Goal: Task Accomplishment & Management: Use online tool/utility

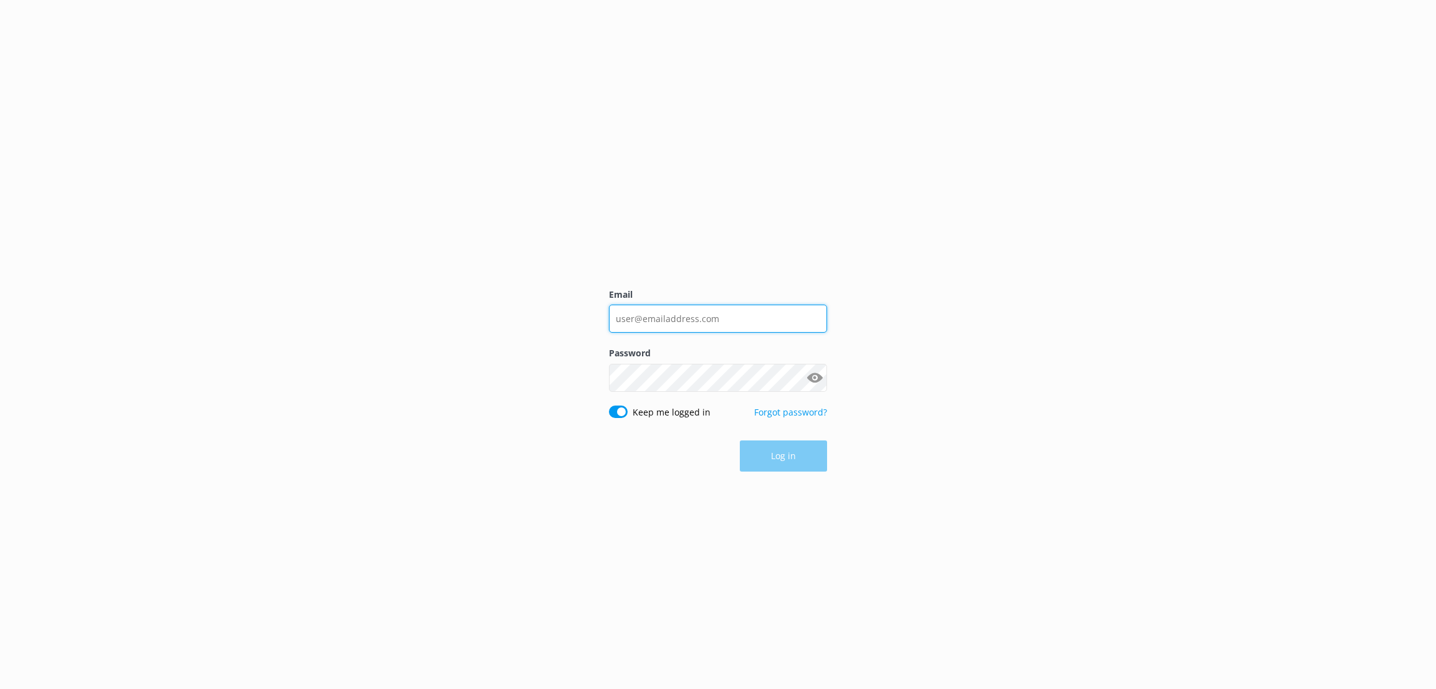
type input "[EMAIL_ADDRESS][PERSON_NAME][DOMAIN_NAME]"
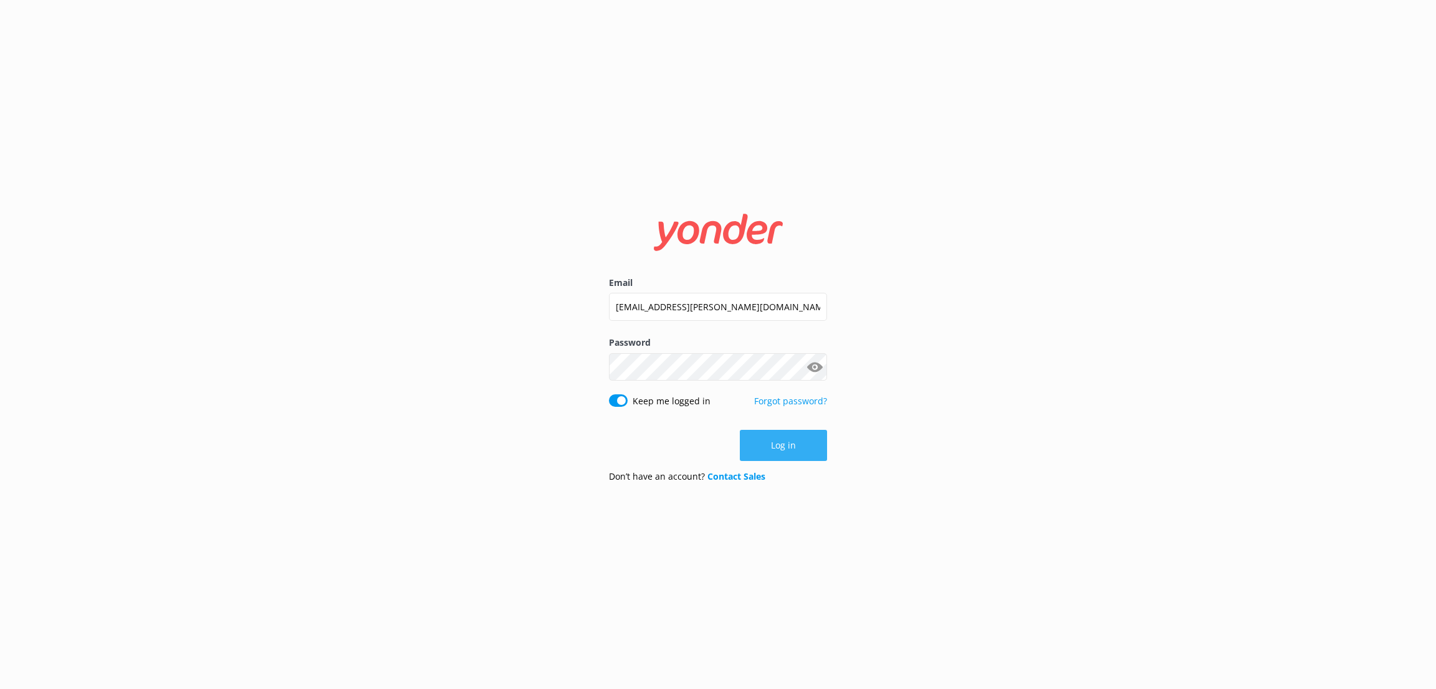
click at [775, 438] on button "Log in" at bounding box center [783, 445] width 87 height 31
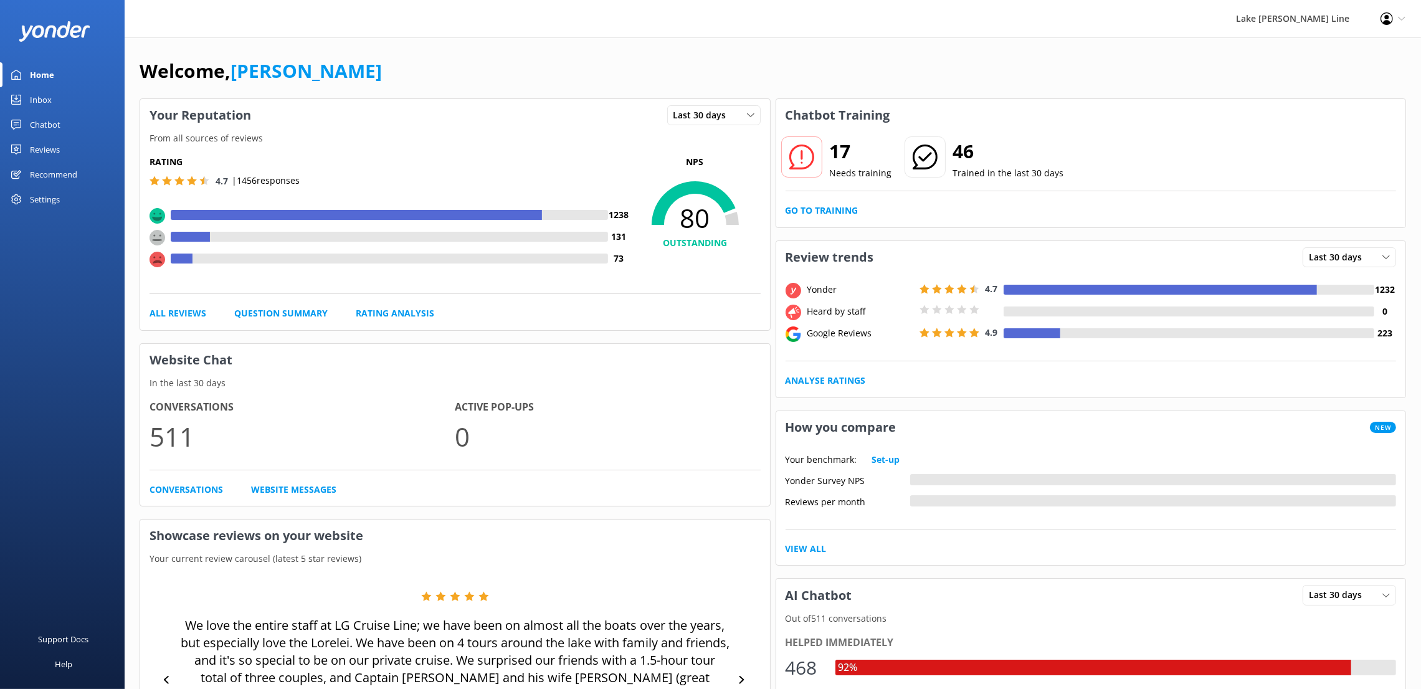
click at [36, 124] on div "Chatbot" at bounding box center [45, 124] width 31 height 25
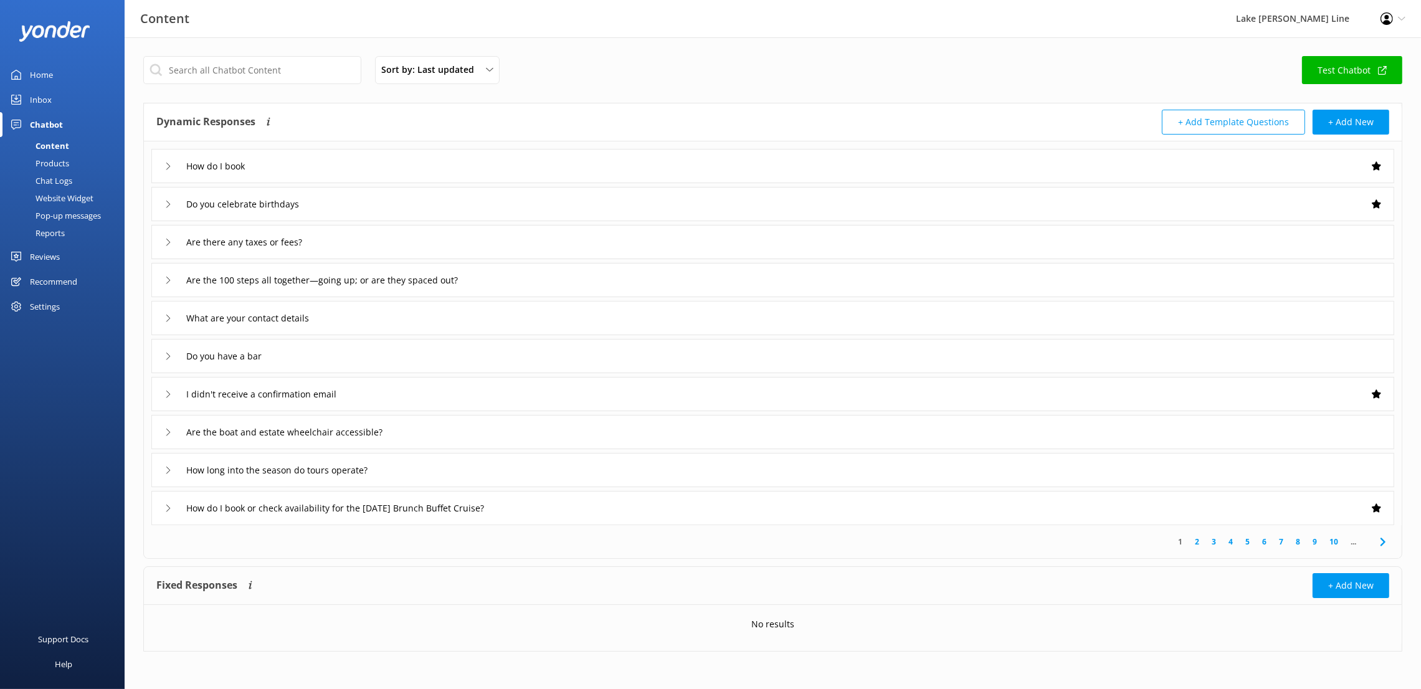
click at [55, 235] on div "Reports" at bounding box center [35, 232] width 57 height 17
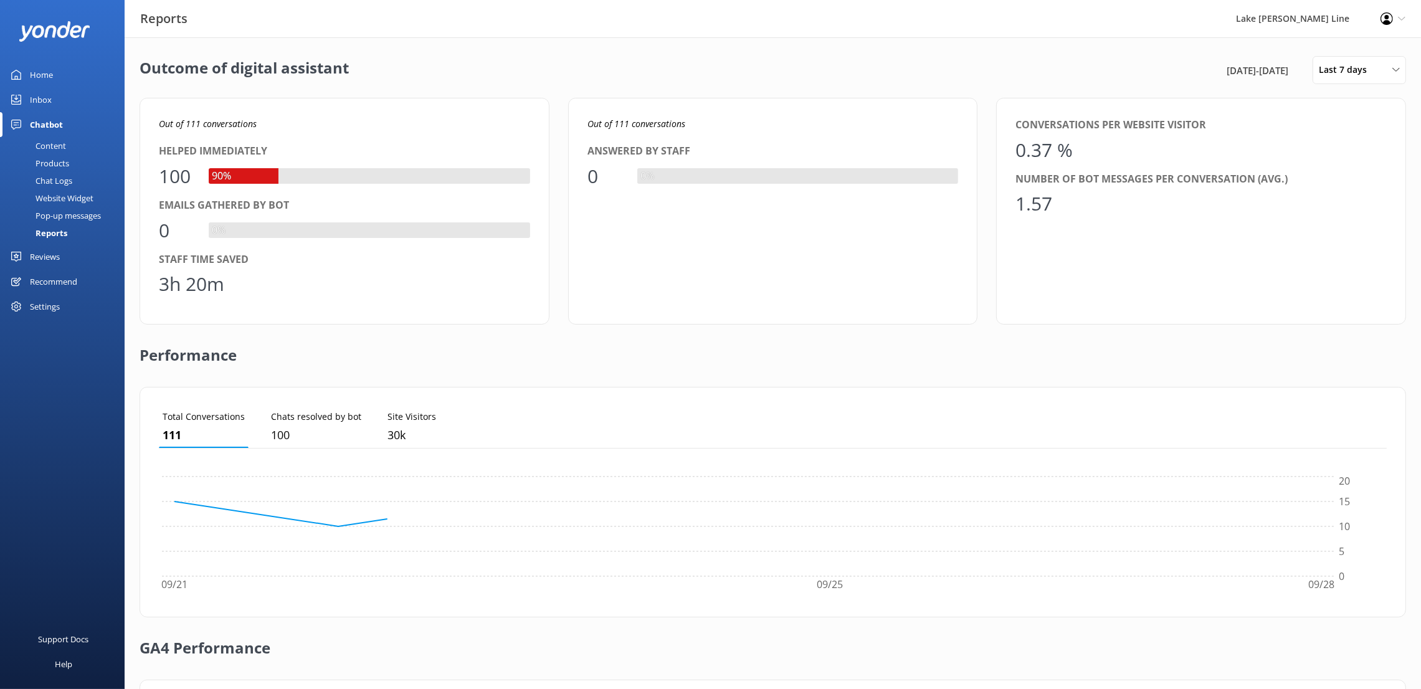
scroll to position [110, 1214]
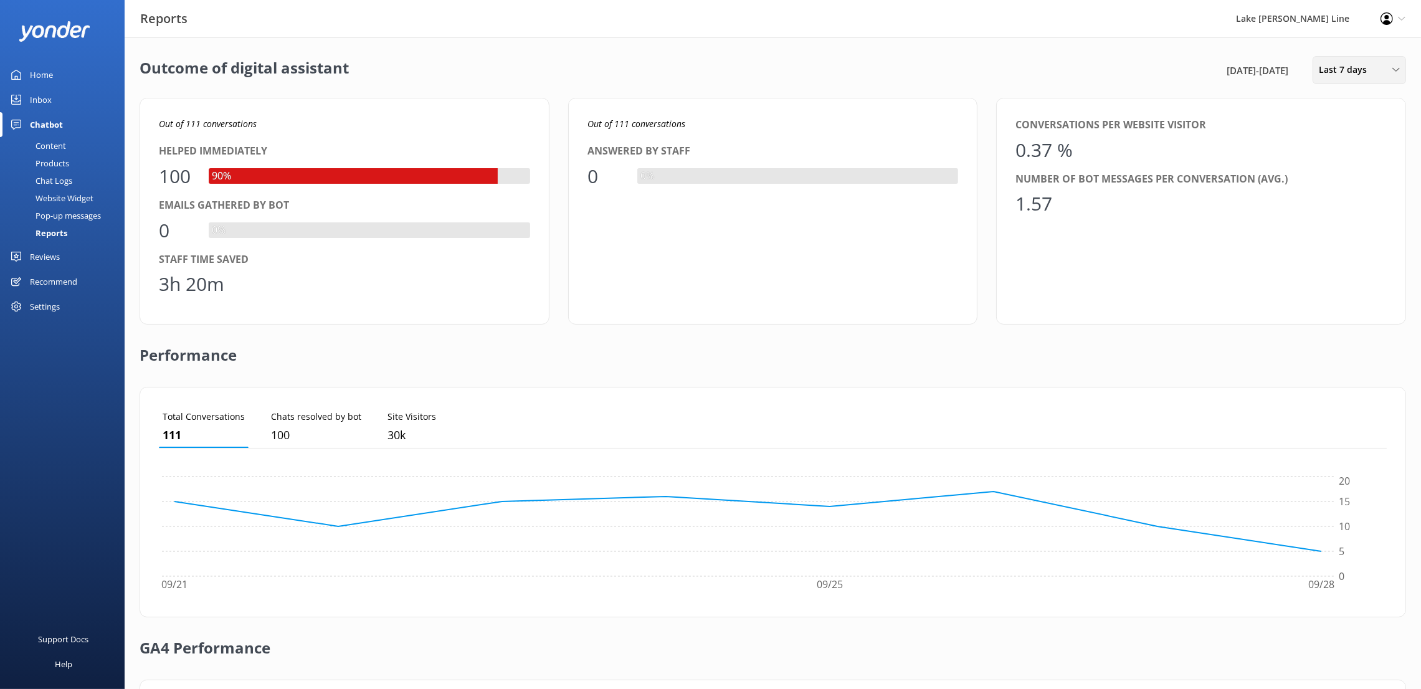
click at [1389, 65] on div "Last 7 days" at bounding box center [1359, 70] width 87 height 14
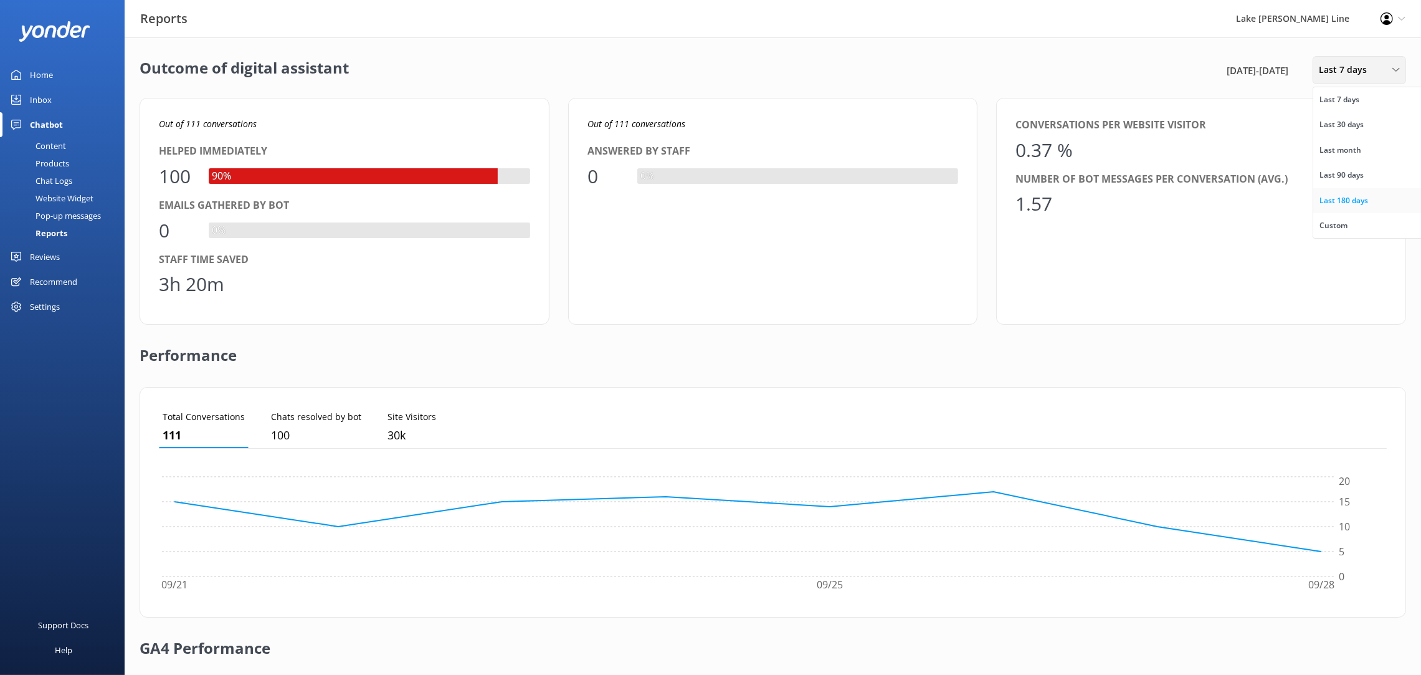
click at [1352, 203] on div "Last 180 days" at bounding box center [1344, 200] width 49 height 12
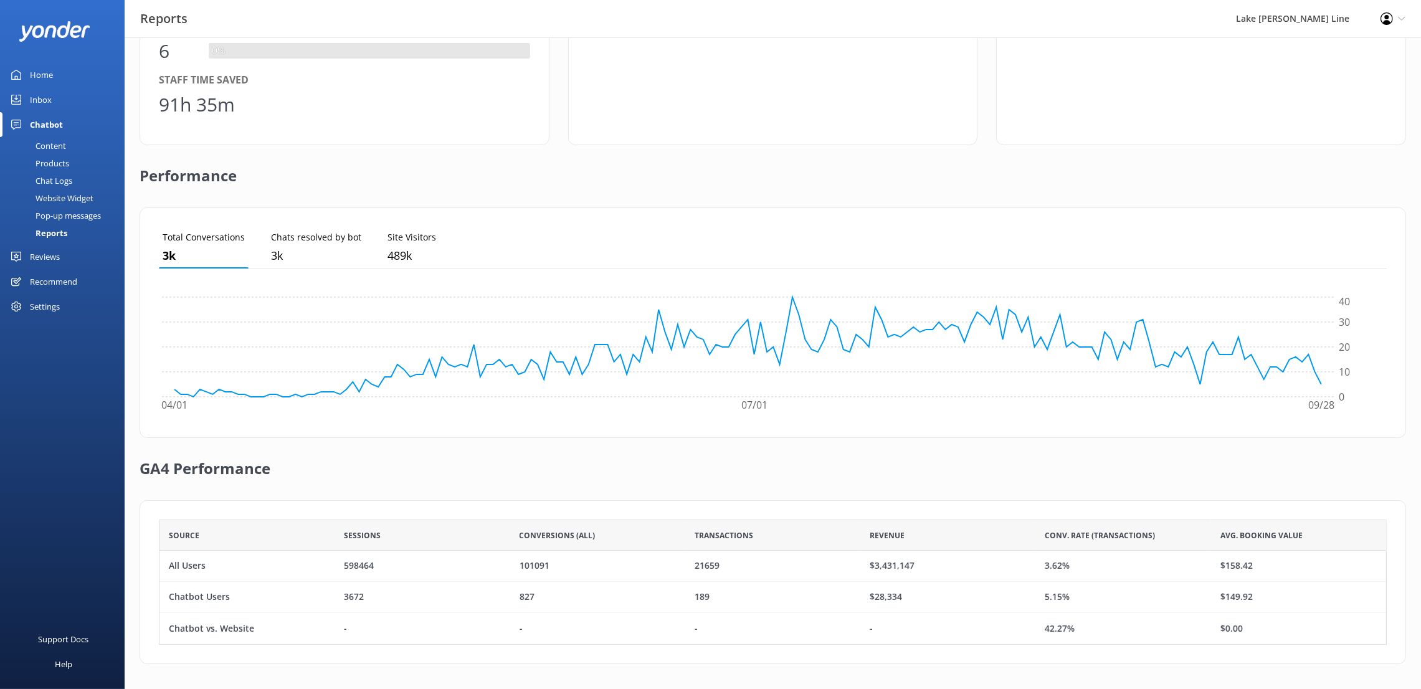
scroll to position [0, 0]
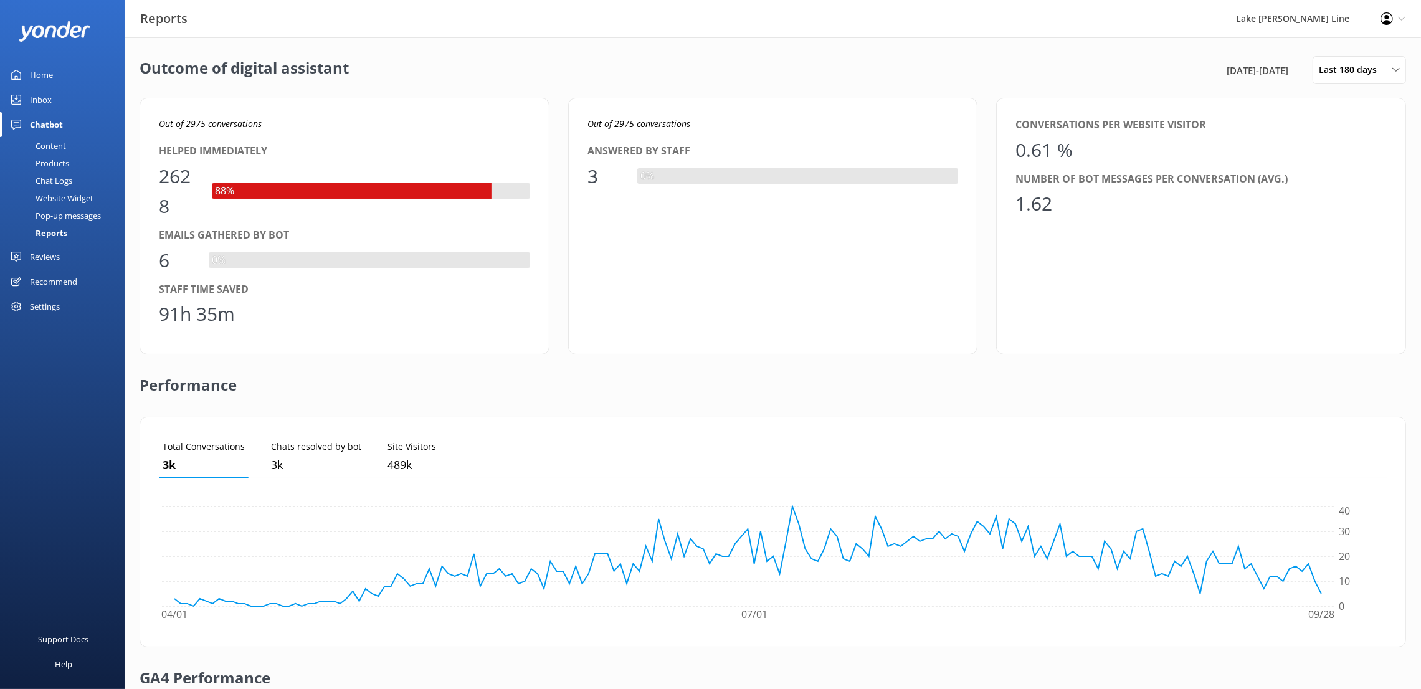
click at [47, 250] on div "Reviews" at bounding box center [45, 256] width 30 height 25
